Goal: Task Accomplishment & Management: Manage account settings

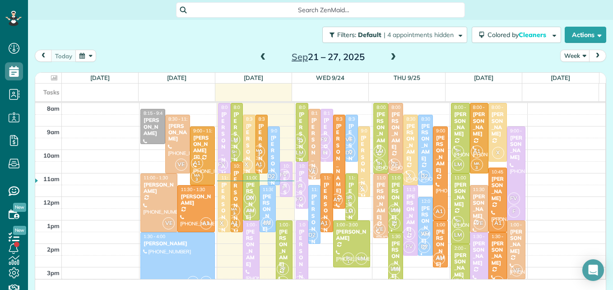
scroll to position [4, 4]
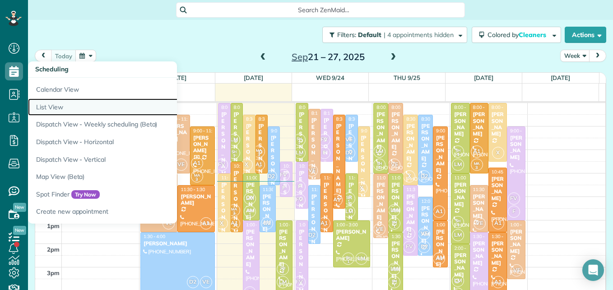
click at [50, 105] on link "List View" at bounding box center [141, 107] width 226 height 18
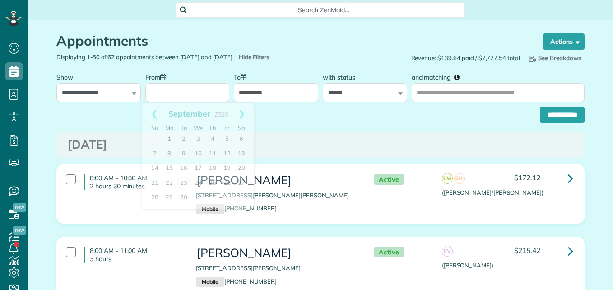
scroll to position [4, 4]
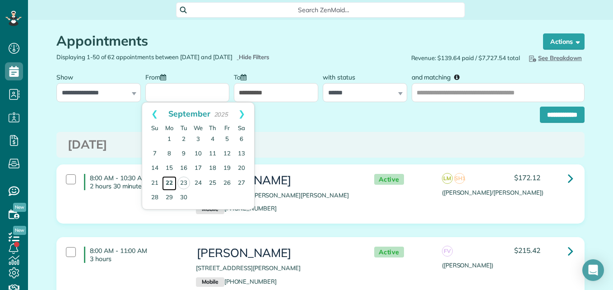
click at [163, 181] on link "22" at bounding box center [169, 183] width 14 height 14
type input "**********"
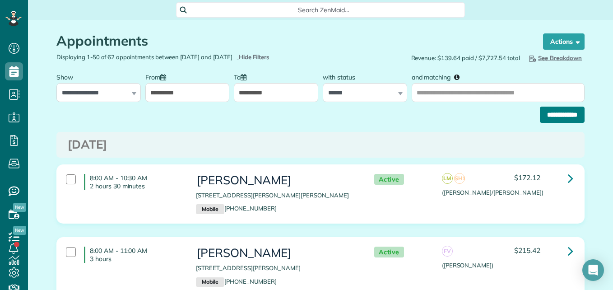
click at [550, 114] on input "**********" at bounding box center [562, 115] width 45 height 16
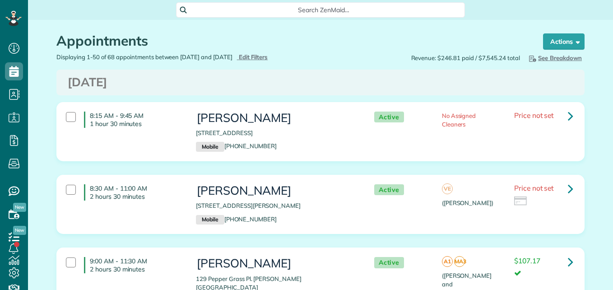
scroll to position [4, 4]
click at [568, 189] on icon at bounding box center [570, 189] width 5 height 16
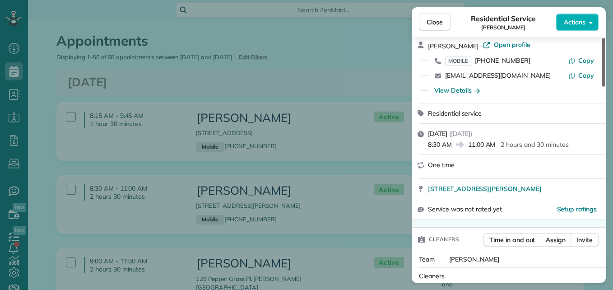
scroll to position [43, 0]
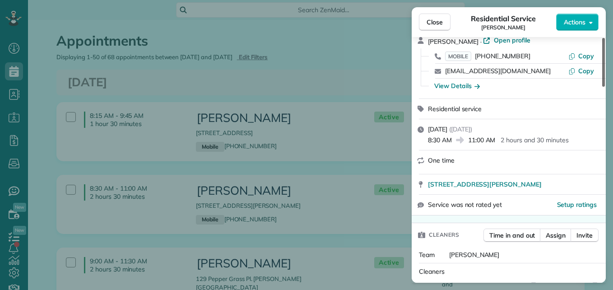
drag, startPoint x: 601, startPoint y: 66, endPoint x: 599, endPoint y: 75, distance: 8.9
click at [603, 75] on div at bounding box center [604, 62] width 3 height 49
click at [503, 41] on span "Open profile" at bounding box center [512, 40] width 37 height 9
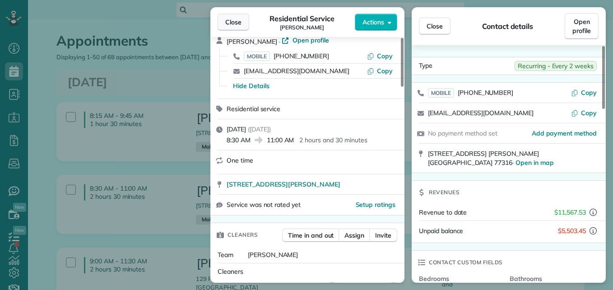
click at [230, 19] on span "Close" at bounding box center [233, 22] width 16 height 9
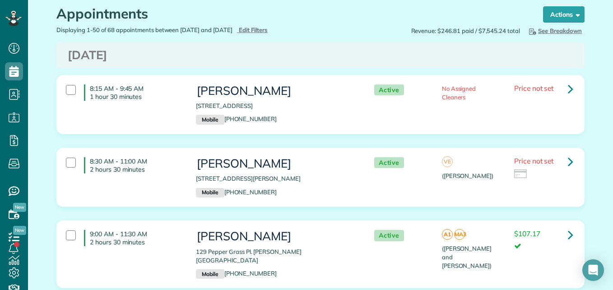
scroll to position [20, 0]
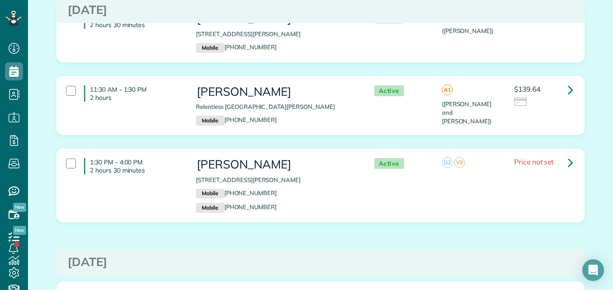
scroll to position [333, 0]
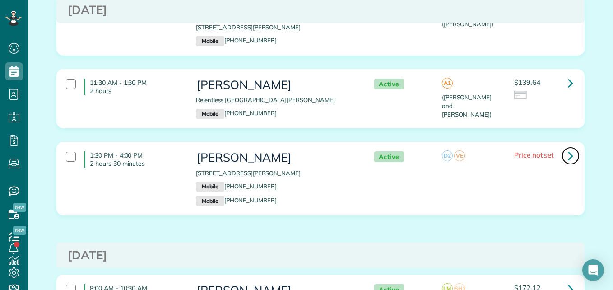
click at [568, 151] on icon at bounding box center [570, 156] width 5 height 16
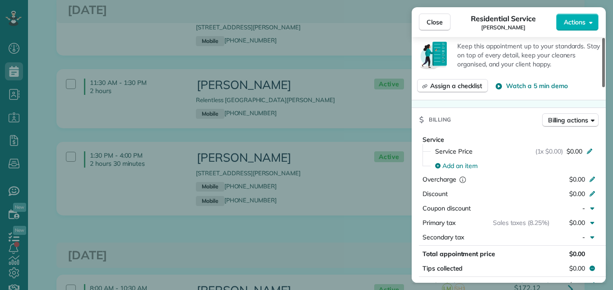
scroll to position [373, 0]
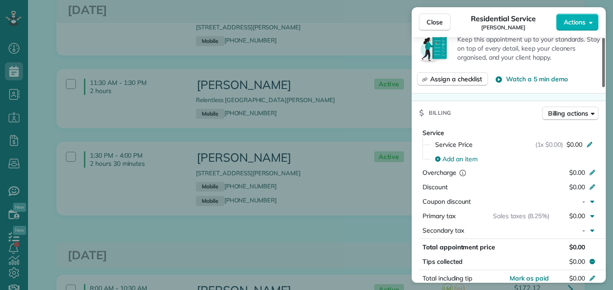
drag, startPoint x: 602, startPoint y: 62, endPoint x: 601, endPoint y: 137, distance: 75.0
click at [603, 87] on div at bounding box center [604, 62] width 3 height 49
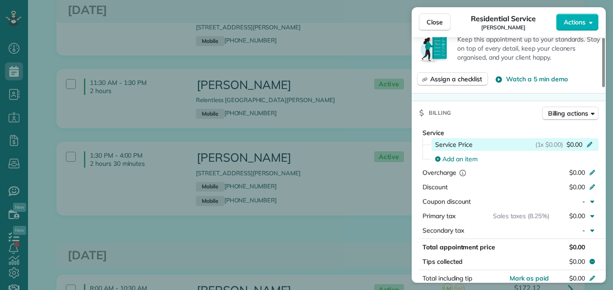
click at [569, 145] on span "$0.00" at bounding box center [575, 144] width 16 height 9
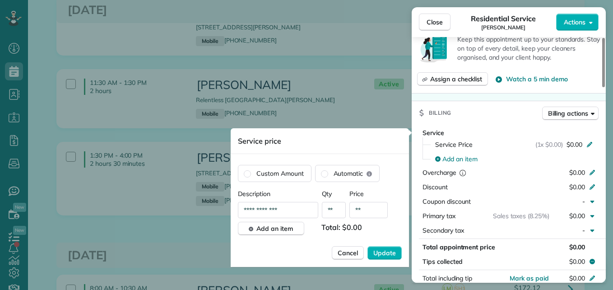
click at [360, 213] on input "**" at bounding box center [369, 210] width 38 height 16
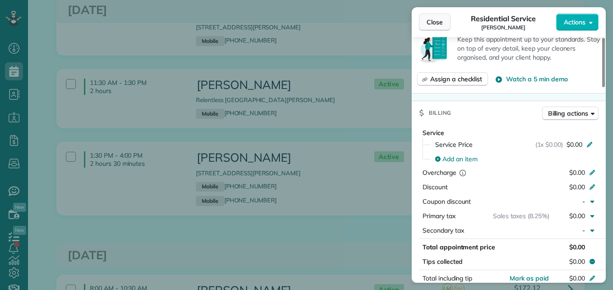
click at [443, 25] on span "Close" at bounding box center [435, 22] width 16 height 9
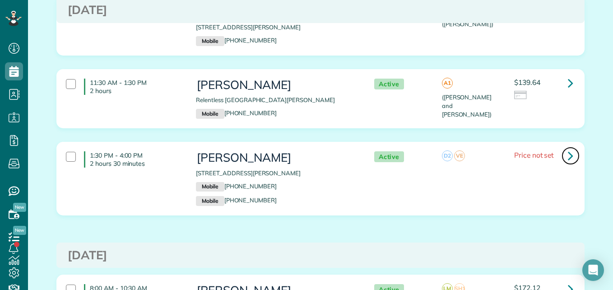
click at [568, 148] on icon at bounding box center [570, 156] width 5 height 16
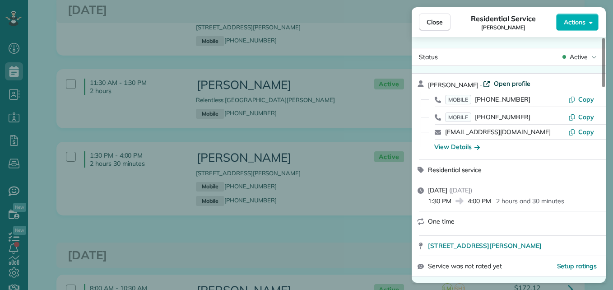
click at [508, 82] on span "Open profile" at bounding box center [512, 83] width 37 height 9
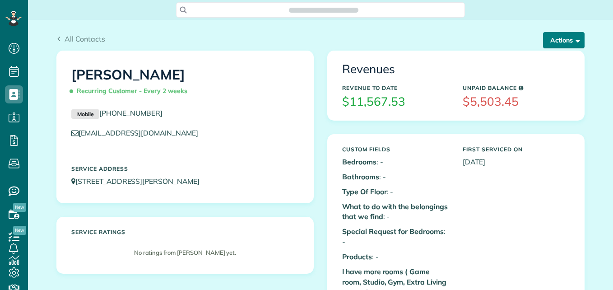
click at [549, 38] on button "Actions" at bounding box center [564, 40] width 42 height 16
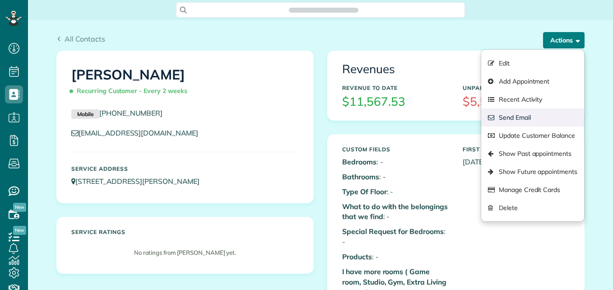
scroll to position [4, 4]
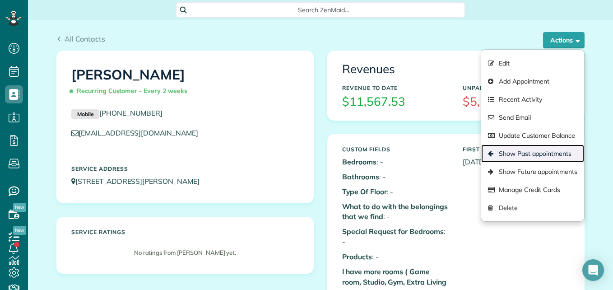
click at [491, 154] on icon at bounding box center [491, 153] width 7 height 7
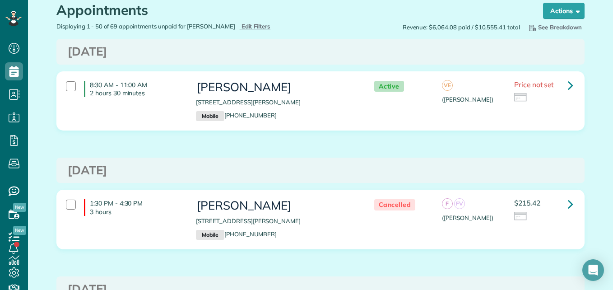
scroll to position [20, 0]
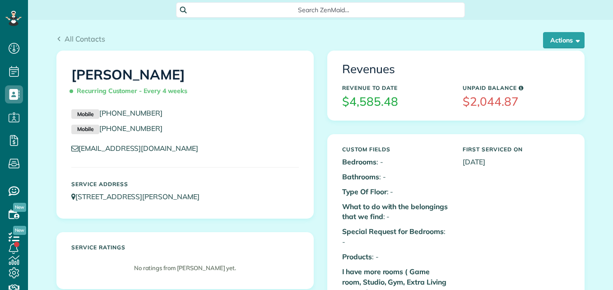
scroll to position [4, 4]
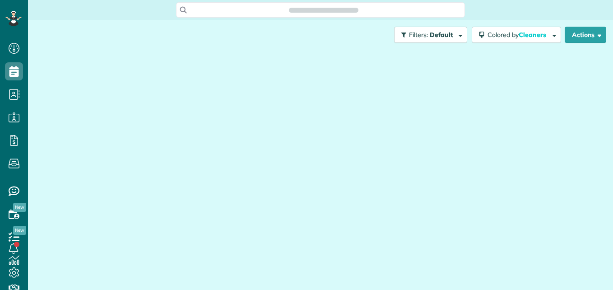
scroll to position [4, 4]
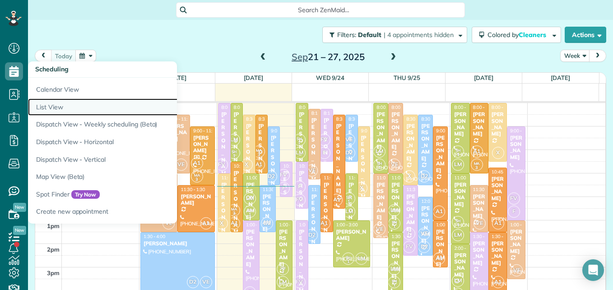
click at [55, 107] on link "List View" at bounding box center [141, 107] width 226 height 18
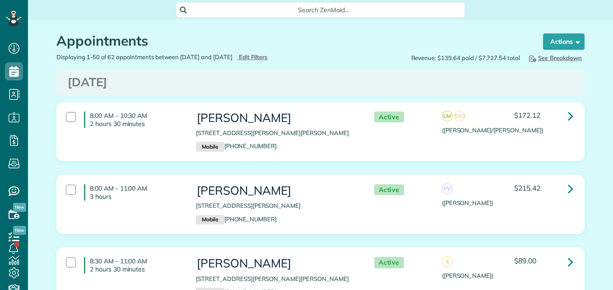
scroll to position [4, 4]
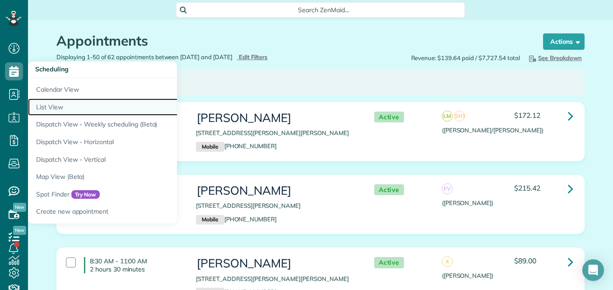
click at [44, 108] on link "List View" at bounding box center [141, 107] width 226 height 18
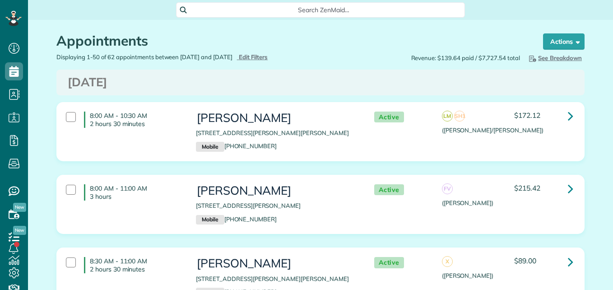
type input "**********"
click at [277, 61] on div "Displaying 1-50 of 62 appointments between [DATE] and [DATE] Hide Filters Edit …" at bounding box center [185, 57] width 271 height 9
click at [268, 56] on span "Edit Filters" at bounding box center [253, 56] width 29 height 7
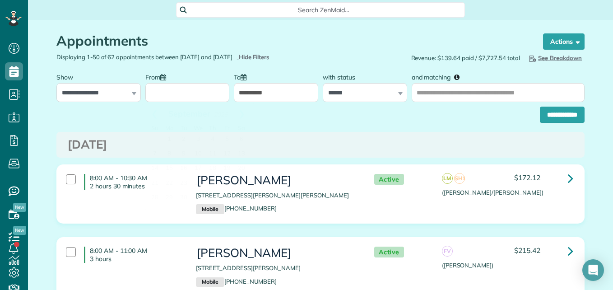
click at [170, 84] on input "From" at bounding box center [187, 92] width 84 height 19
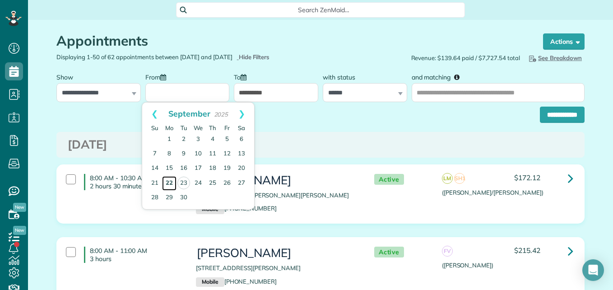
click at [167, 182] on link "22" at bounding box center [169, 183] width 14 height 14
type input "**********"
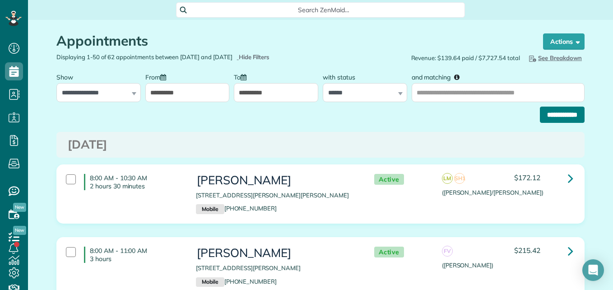
click at [541, 108] on input "**********" at bounding box center [562, 115] width 45 height 16
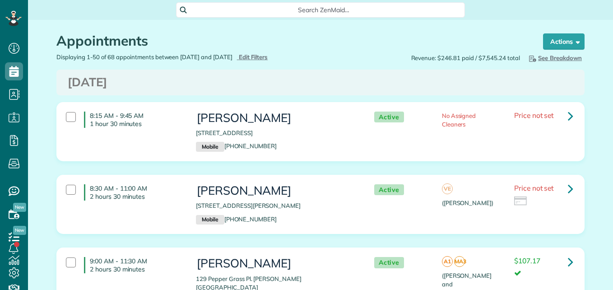
scroll to position [290, 28]
click at [568, 189] on icon at bounding box center [570, 189] width 5 height 16
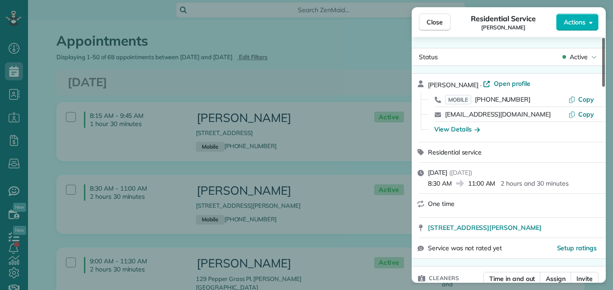
drag, startPoint x: 604, startPoint y: 61, endPoint x: 607, endPoint y: 25, distance: 35.3
click at [605, 38] on div at bounding box center [604, 62] width 3 height 49
click at [494, 85] on span "Open profile" at bounding box center [512, 83] width 37 height 9
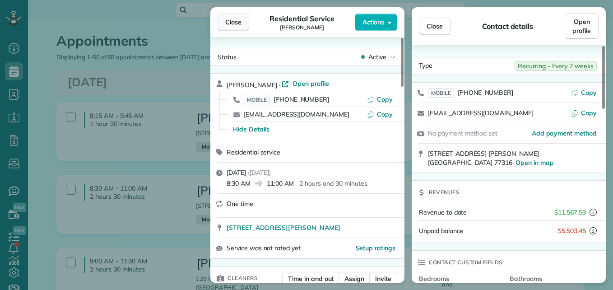
click at [230, 22] on span "Close" at bounding box center [233, 22] width 16 height 9
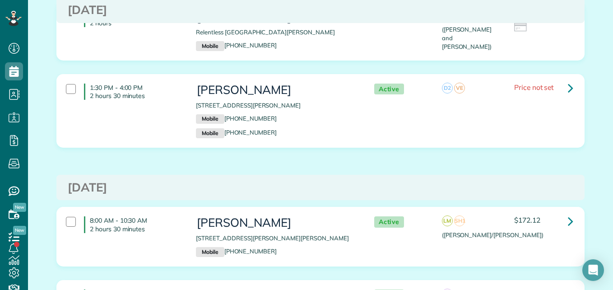
scroll to position [421, 0]
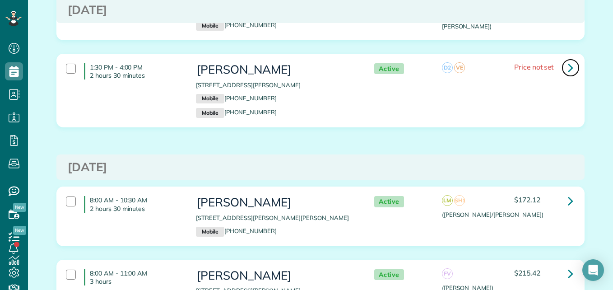
click at [568, 60] on icon at bounding box center [570, 68] width 5 height 16
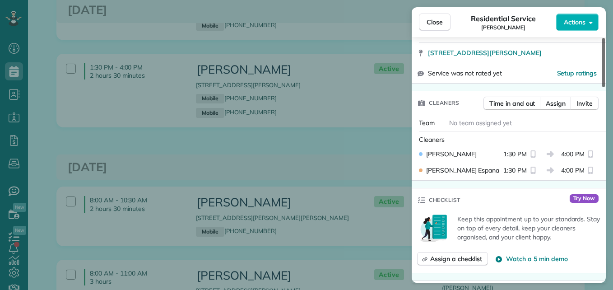
scroll to position [465, 0]
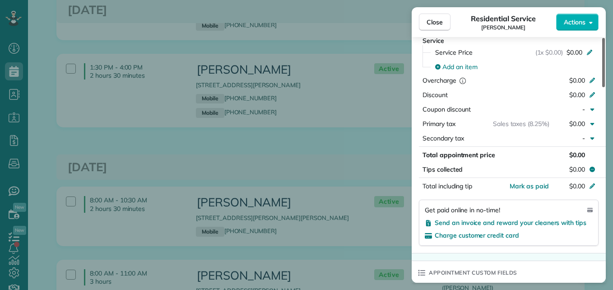
drag, startPoint x: 604, startPoint y: 65, endPoint x: 615, endPoint y: 158, distance: 94.1
click at [605, 87] on div at bounding box center [604, 62] width 3 height 49
click at [569, 222] on span "Send an invoice and reward your cleaners with tips" at bounding box center [511, 223] width 152 height 8
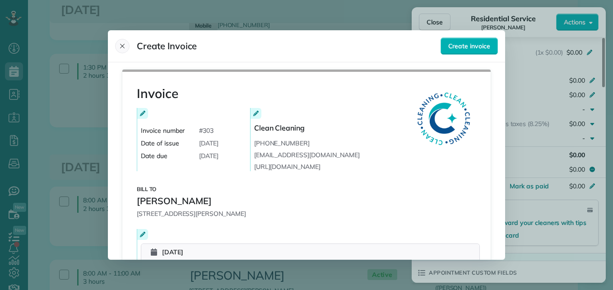
click at [121, 47] on icon "Close" at bounding box center [122, 46] width 5 height 5
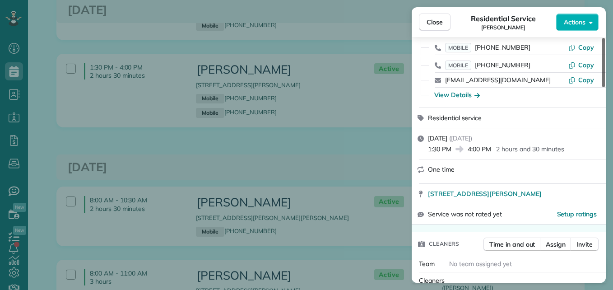
scroll to position [0, 0]
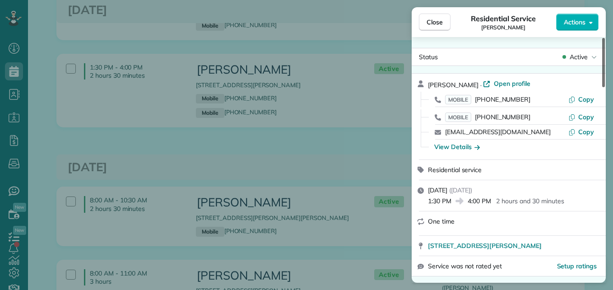
drag, startPoint x: 602, startPoint y: 155, endPoint x: 614, endPoint y: 61, distance: 94.7
click at [605, 61] on div at bounding box center [604, 62] width 3 height 49
click at [518, 84] on span "Open profile" at bounding box center [512, 83] width 37 height 9
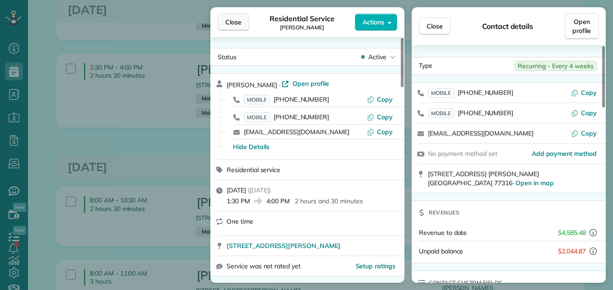
click at [234, 23] on span "Close" at bounding box center [233, 22] width 16 height 9
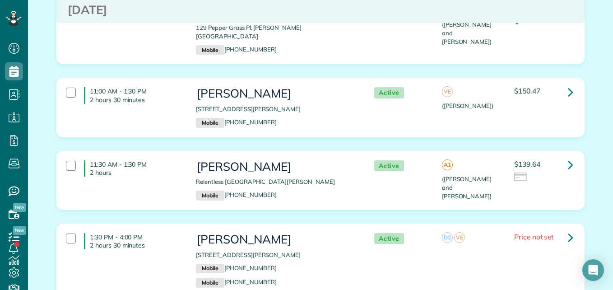
scroll to position [244, 0]
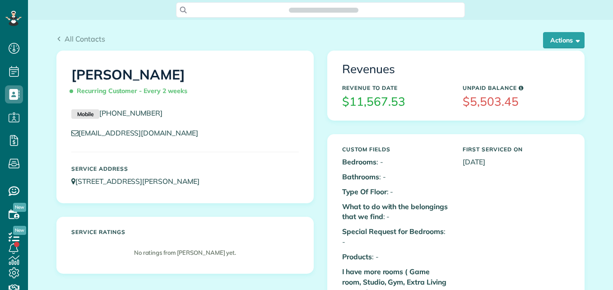
scroll to position [4, 4]
click at [552, 44] on button "Actions" at bounding box center [564, 40] width 42 height 16
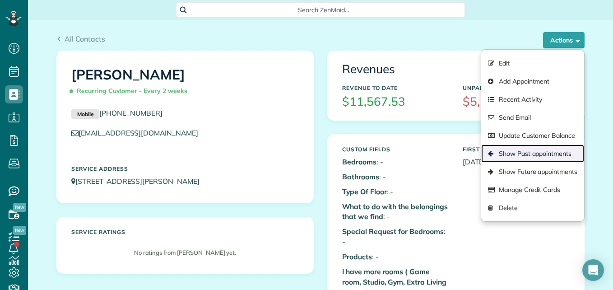
click at [519, 152] on link "Show Past appointments" at bounding box center [533, 154] width 103 height 18
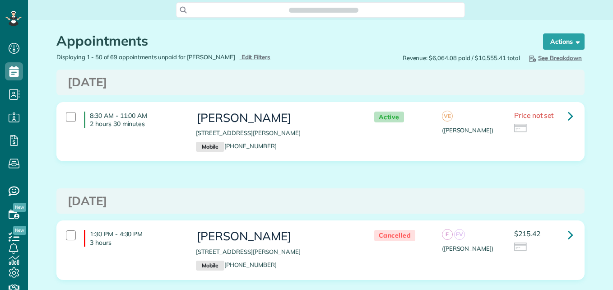
scroll to position [4, 4]
click at [568, 234] on icon at bounding box center [570, 235] width 5 height 16
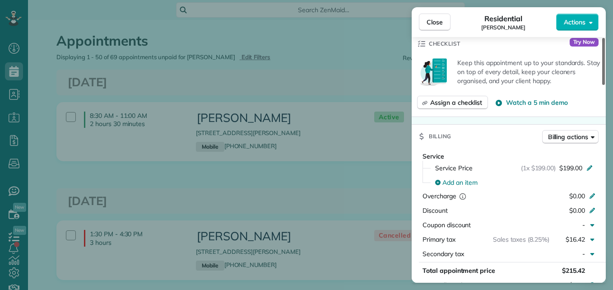
scroll to position [344, 0]
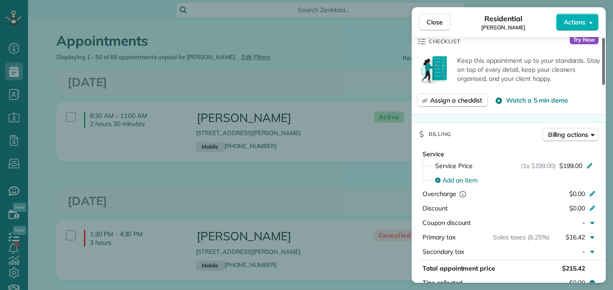
drag, startPoint x: 606, startPoint y: 78, endPoint x: 615, endPoint y: 144, distance: 66.6
click at [605, 85] on div at bounding box center [604, 61] width 3 height 47
click at [430, 19] on span "Close" at bounding box center [435, 22] width 16 height 9
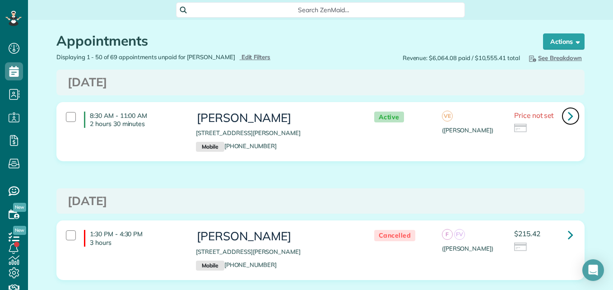
click at [570, 117] on icon at bounding box center [570, 116] width 5 height 16
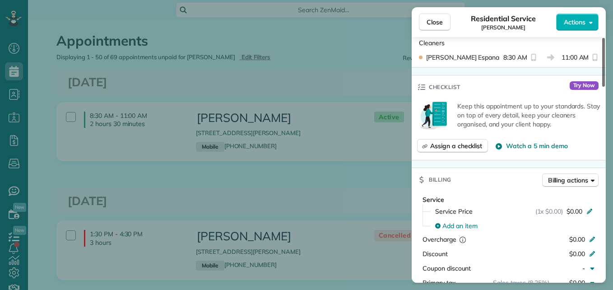
scroll to position [281, 0]
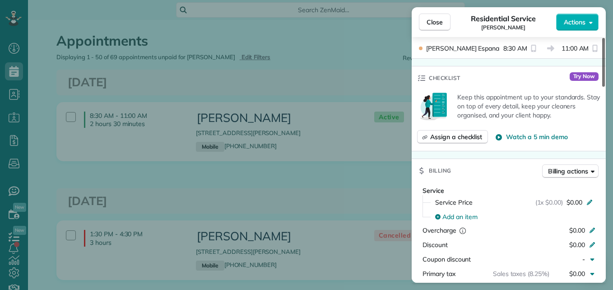
drag, startPoint x: 604, startPoint y: 60, endPoint x: 613, endPoint y: 115, distance: 56.4
click at [605, 87] on div at bounding box center [604, 62] width 3 height 49
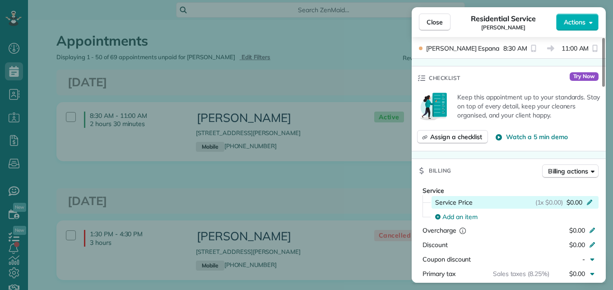
click at [590, 201] on icon at bounding box center [589, 201] width 7 height 7
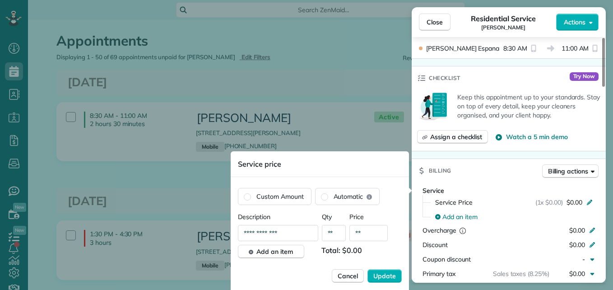
click at [366, 233] on input "**" at bounding box center [369, 233] width 38 height 16
type input "****"
click at [393, 271] on span "Update" at bounding box center [385, 275] width 23 height 9
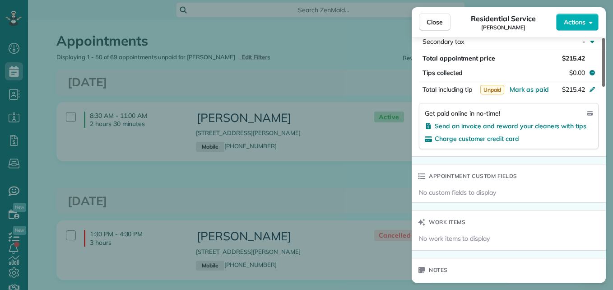
scroll to position [523, 0]
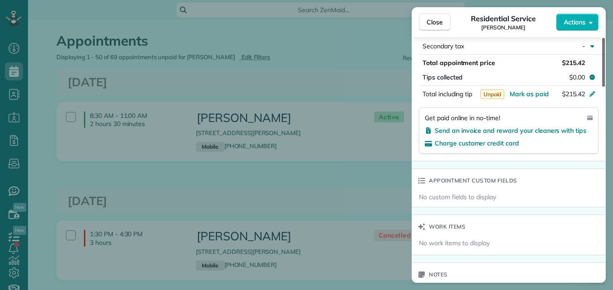
drag, startPoint x: 603, startPoint y: 125, endPoint x: 615, endPoint y: 173, distance: 49.2
click at [605, 87] on div at bounding box center [604, 62] width 3 height 49
click at [434, 28] on button "Close" at bounding box center [435, 22] width 32 height 17
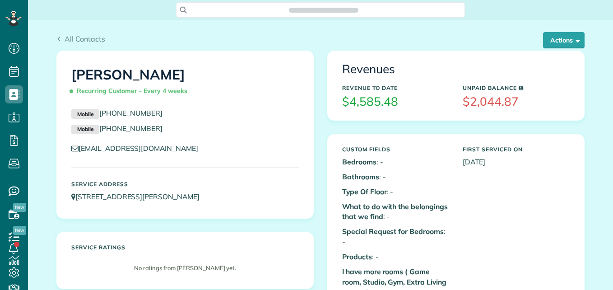
scroll to position [4, 4]
click at [565, 33] on button "Actions" at bounding box center [564, 40] width 42 height 16
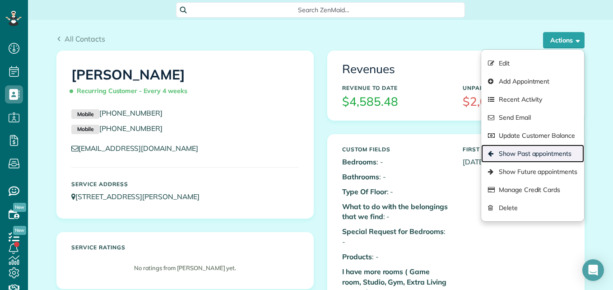
click at [498, 147] on link "Show Past appointments" at bounding box center [533, 154] width 103 height 18
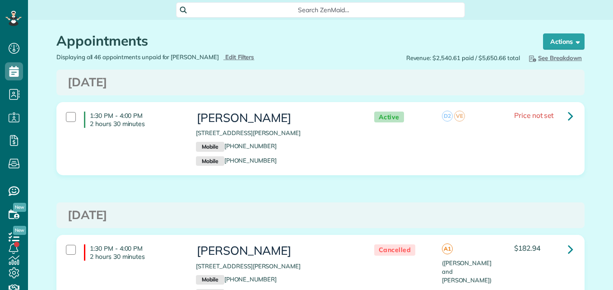
scroll to position [4, 4]
click at [571, 250] on link at bounding box center [571, 249] width 18 height 18
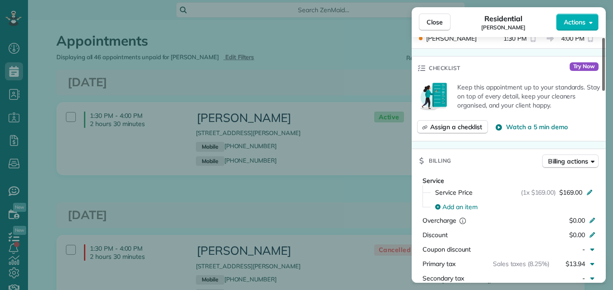
scroll to position [321, 0]
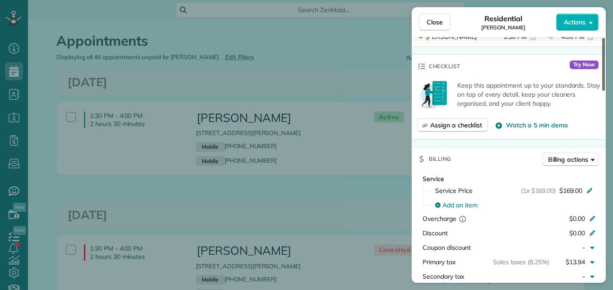
drag, startPoint x: 604, startPoint y: 69, endPoint x: 609, endPoint y: 138, distance: 69.3
click at [605, 91] on div at bounding box center [604, 64] width 3 height 53
click at [440, 19] on span "Close" at bounding box center [435, 22] width 16 height 9
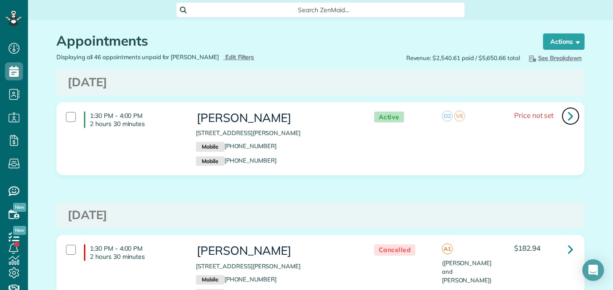
click at [569, 120] on icon at bounding box center [570, 116] width 5 height 16
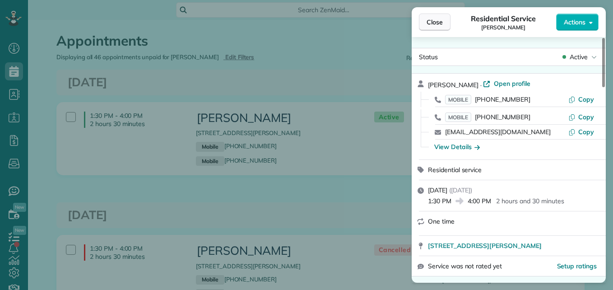
click at [427, 18] on span "Close" at bounding box center [435, 22] width 16 height 9
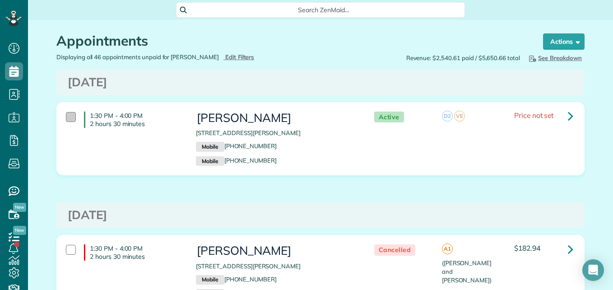
click at [66, 120] on div at bounding box center [71, 117] width 10 height 10
click at [567, 45] on strong "Bulk Actions" at bounding box center [552, 41] width 38 height 8
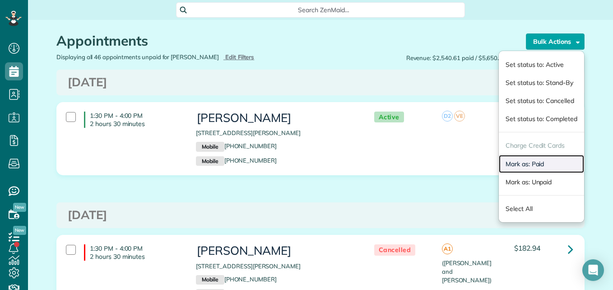
click at [517, 165] on link "Mark as: Paid" at bounding box center [541, 164] width 85 height 18
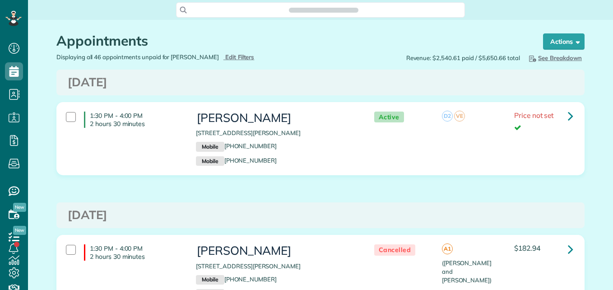
scroll to position [290, 28]
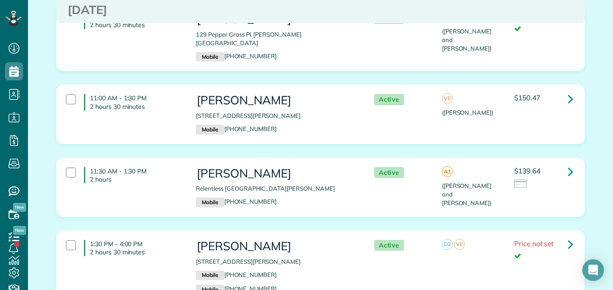
scroll to position [258, 0]
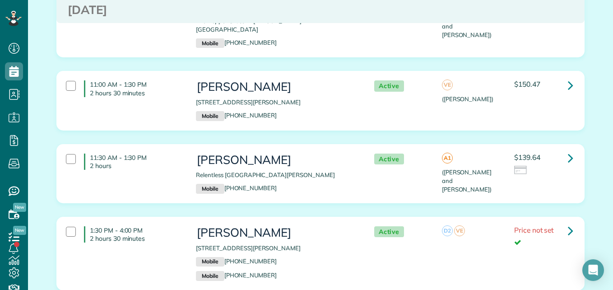
click at [77, 83] on div "11:00 AM - 1:30 PM 2 hours 30 minutes" at bounding box center [124, 88] width 130 height 25
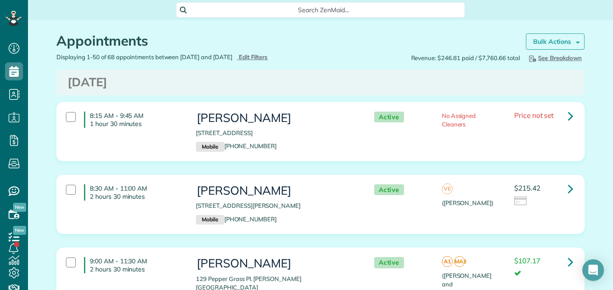
click at [568, 38] on link "Bulk Actions" at bounding box center [555, 41] width 59 height 16
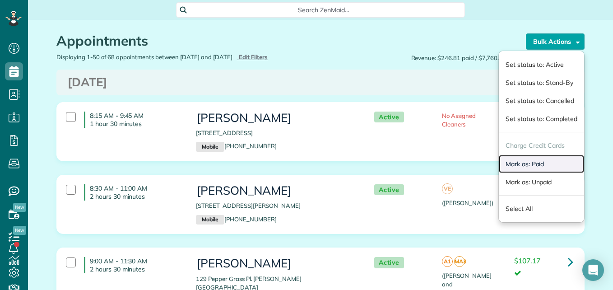
click at [523, 163] on link "Mark as: Paid" at bounding box center [541, 164] width 85 height 18
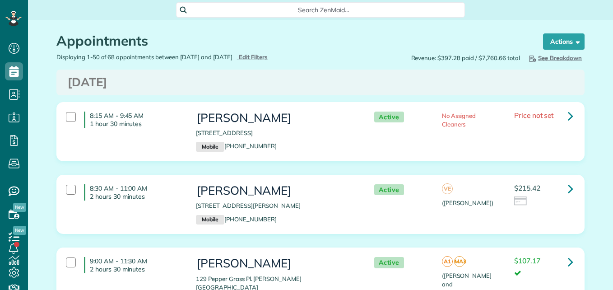
scroll to position [290, 28]
click at [568, 191] on icon at bounding box center [570, 189] width 5 height 16
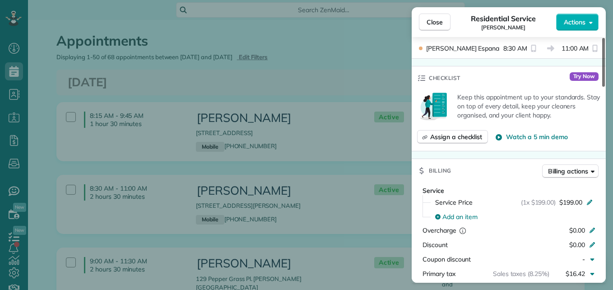
scroll to position [589, 0]
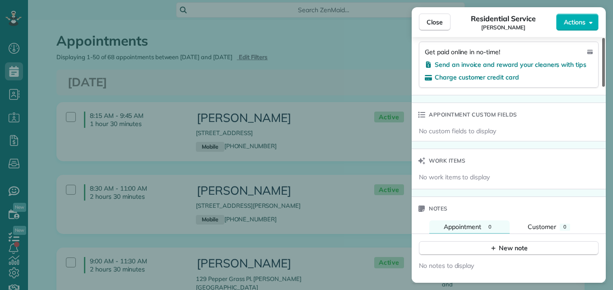
drag, startPoint x: 603, startPoint y: 78, endPoint x: 607, endPoint y: 189, distance: 111.2
click at [605, 87] on div at bounding box center [604, 62] width 3 height 49
click at [548, 64] on span "Send an invoice and reward your cleaners with tips" at bounding box center [511, 65] width 152 height 8
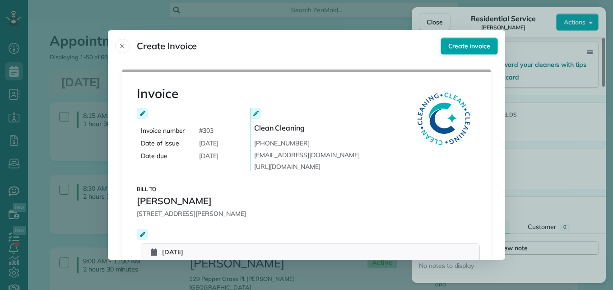
click at [456, 47] on span "Create invoice" at bounding box center [470, 46] width 42 height 9
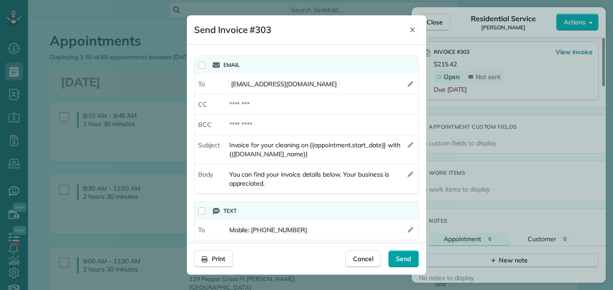
click at [407, 260] on span "Send" at bounding box center [403, 258] width 15 height 9
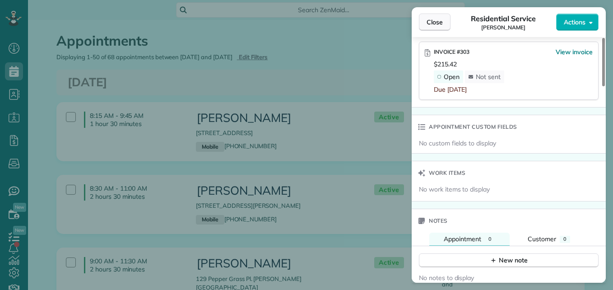
click at [434, 23] on span "Close" at bounding box center [435, 22] width 16 height 9
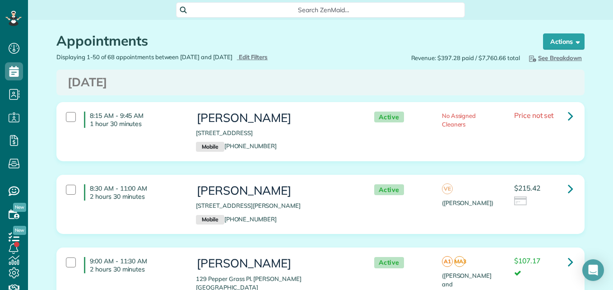
click at [189, 207] on div "[PERSON_NAME] [STREET_ADDRESS][PERSON_NAME] Mobile [PHONE_NUMBER]" at bounding box center [275, 204] width 173 height 49
click at [560, 40] on strong "Bulk Actions" at bounding box center [552, 41] width 38 height 8
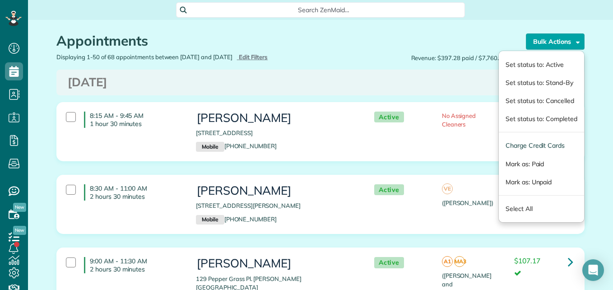
click at [153, 196] on p "2 hours 30 minutes" at bounding box center [136, 196] width 93 height 8
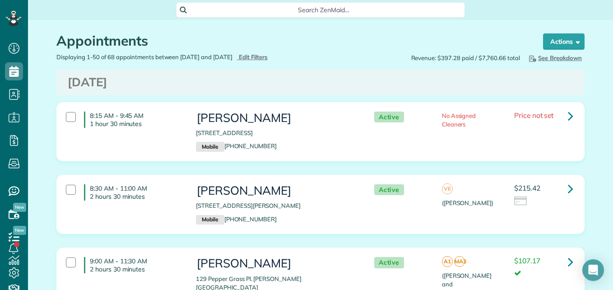
click at [153, 196] on p "2 hours 30 minutes" at bounding box center [136, 196] width 93 height 8
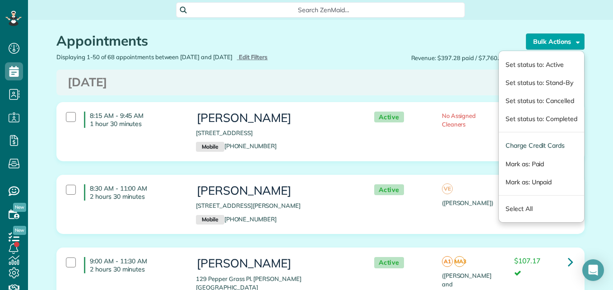
click at [153, 196] on p "2 hours 30 minutes" at bounding box center [136, 196] width 93 height 8
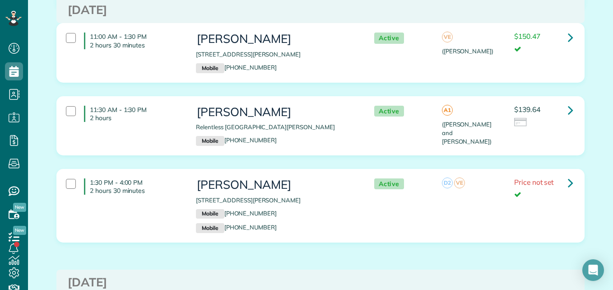
scroll to position [326, 0]
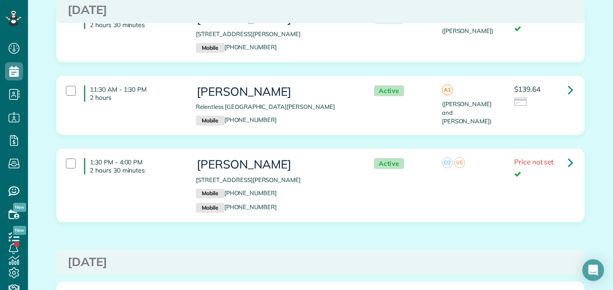
click at [337, 116] on p "Mobile [PHONE_NUMBER]" at bounding box center [276, 121] width 160 height 10
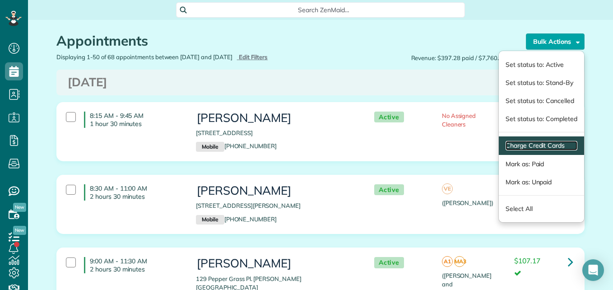
click at [506, 145] on link "Charge Credit Cards" at bounding box center [542, 145] width 72 height 9
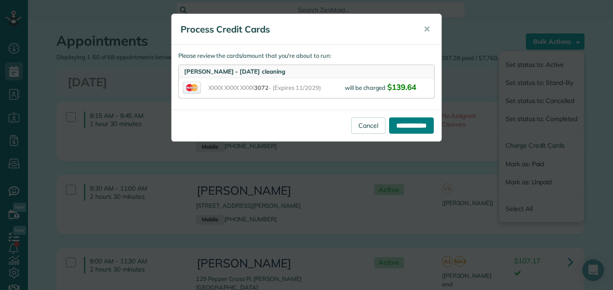
click at [432, 124] on input "**********" at bounding box center [411, 125] width 45 height 16
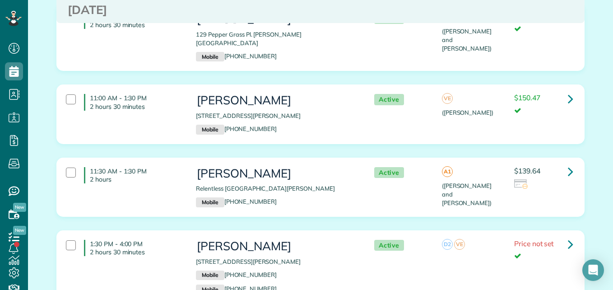
scroll to position [258, 0]
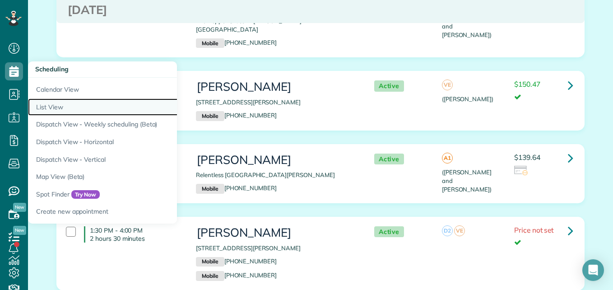
click at [44, 108] on link "List View" at bounding box center [141, 107] width 226 height 18
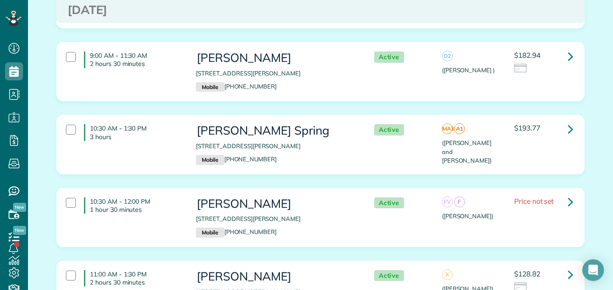
scroll to position [359, 0]
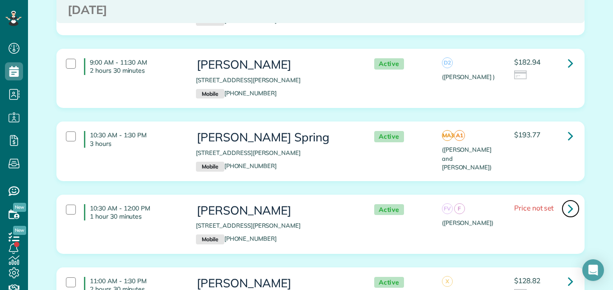
click at [568, 206] on icon at bounding box center [570, 209] width 5 height 16
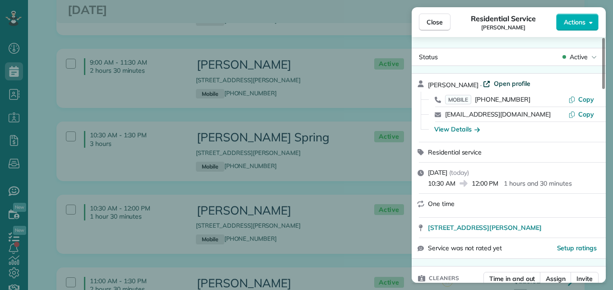
click at [496, 86] on span "Open profile" at bounding box center [512, 83] width 37 height 9
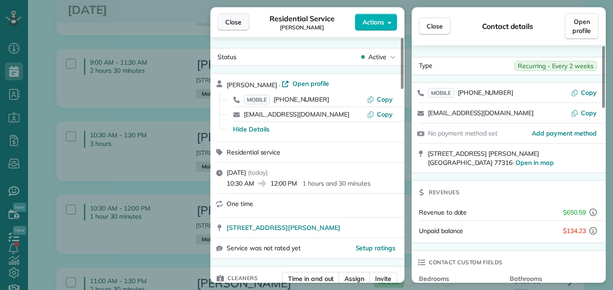
click at [232, 24] on span "Close" at bounding box center [233, 22] width 16 height 9
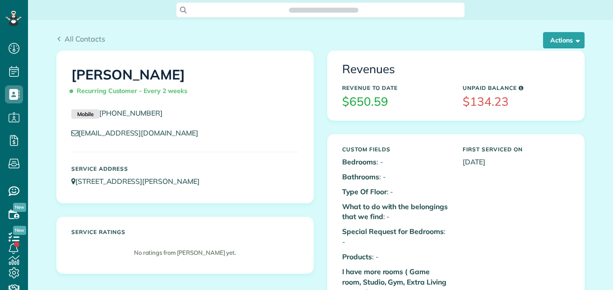
scroll to position [4, 4]
click at [567, 43] on button "Actions" at bounding box center [564, 40] width 42 height 16
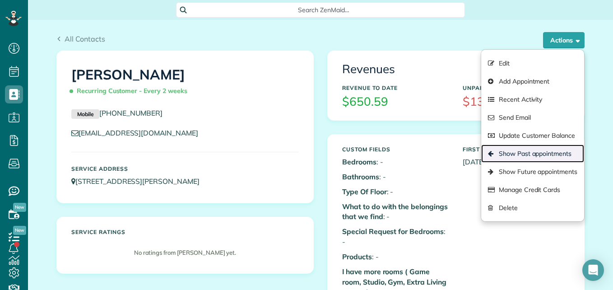
click at [528, 154] on link "Show Past appointments" at bounding box center [533, 154] width 103 height 18
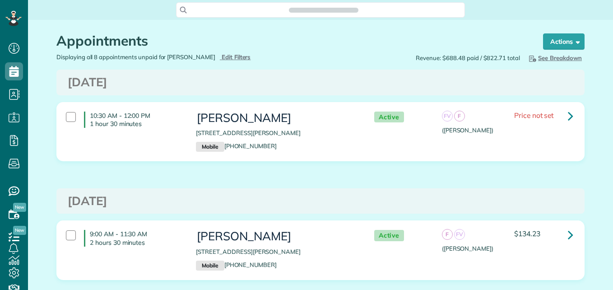
scroll to position [4, 4]
click at [68, 236] on div at bounding box center [71, 235] width 10 height 10
click at [554, 38] on strong "Bulk Actions" at bounding box center [552, 41] width 38 height 8
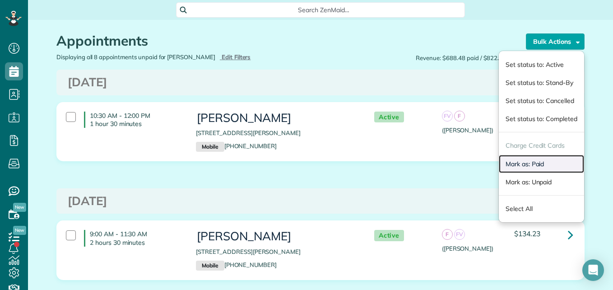
click at [532, 164] on link "Mark as: Paid" at bounding box center [541, 164] width 85 height 18
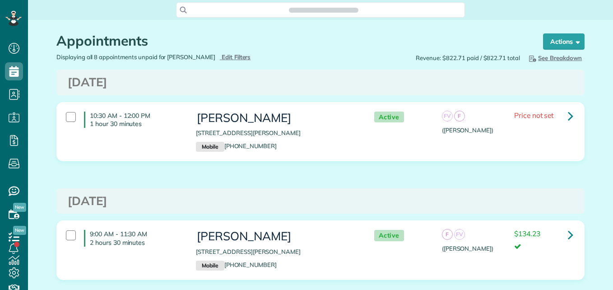
scroll to position [4, 4]
